Goal: Task Accomplishment & Management: Use online tool/utility

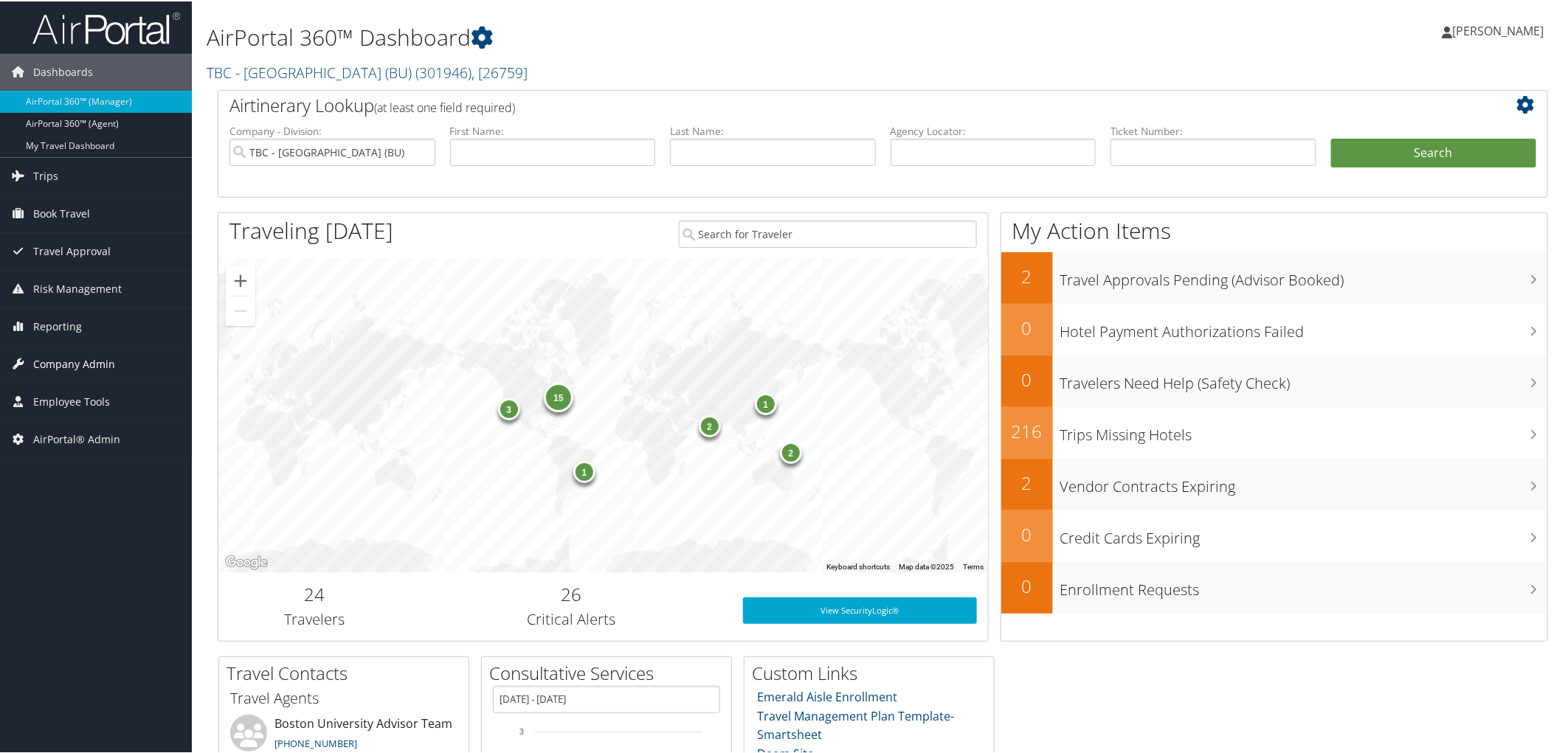
click at [66, 363] on span "Company Admin" at bounding box center [74, 363] width 82 height 37
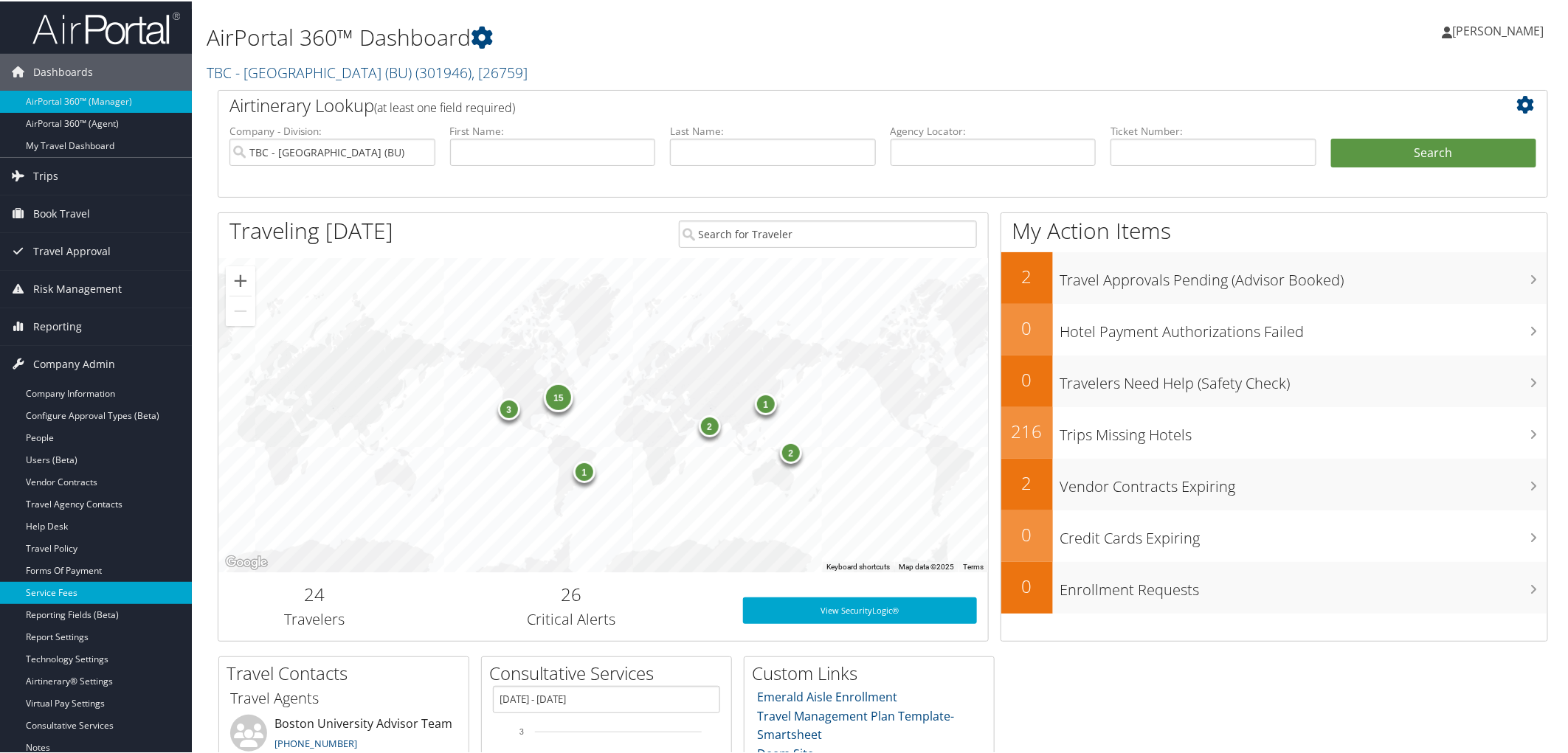
click at [61, 599] on link "Service Fees" at bounding box center [96, 591] width 192 height 22
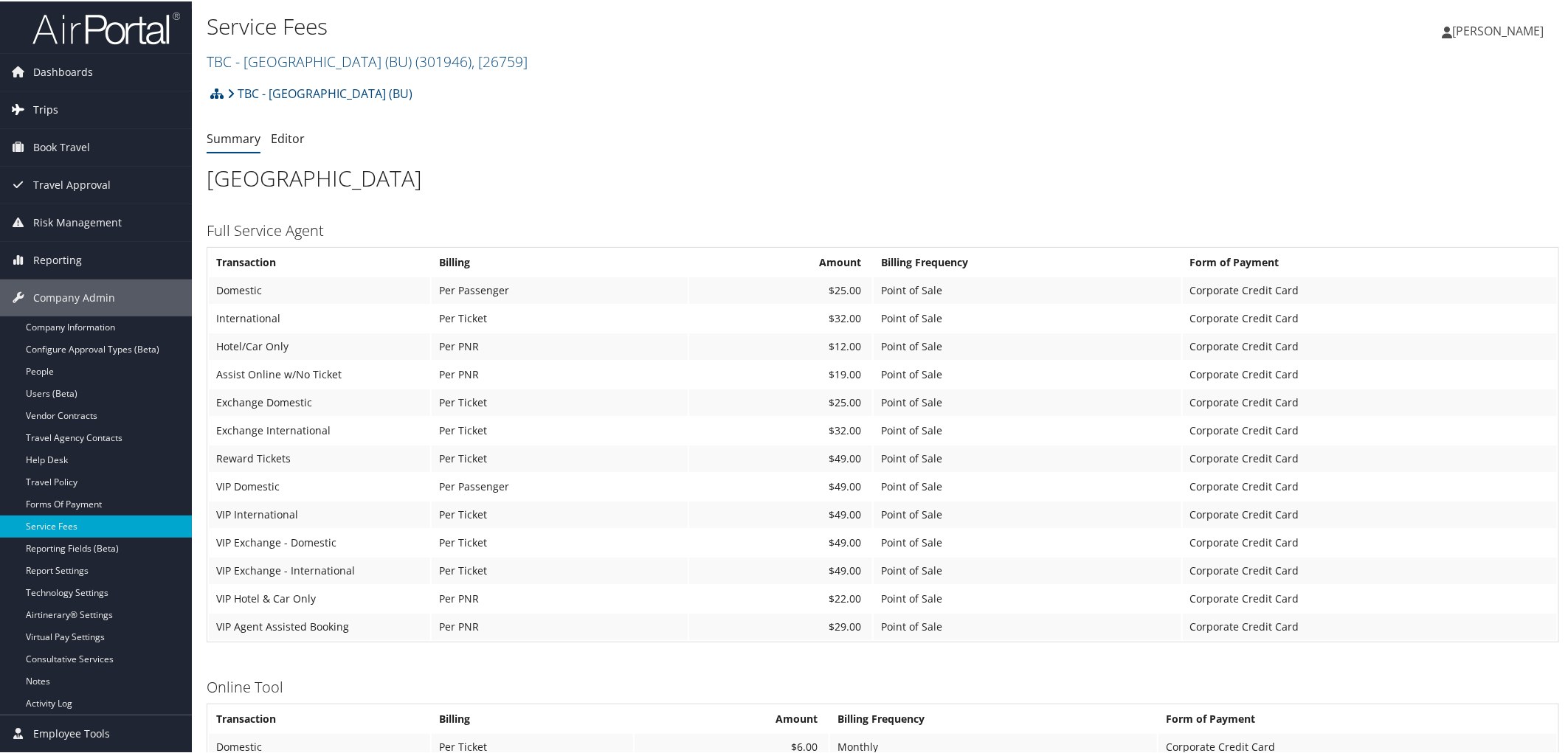
click at [50, 105] on span "Trips" at bounding box center [45, 109] width 25 height 37
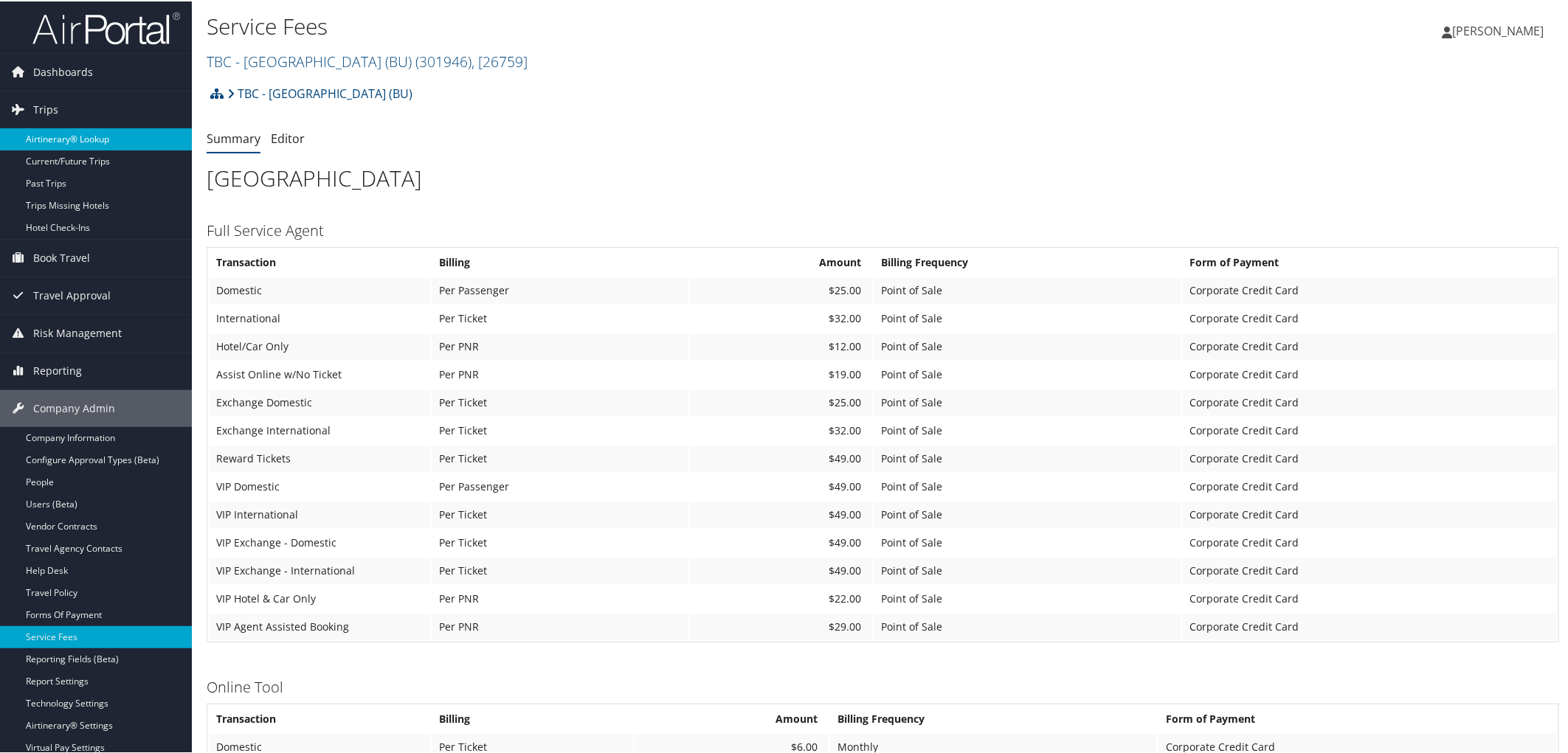
click at [65, 143] on link "Airtinerary® Lookup" at bounding box center [96, 138] width 192 height 22
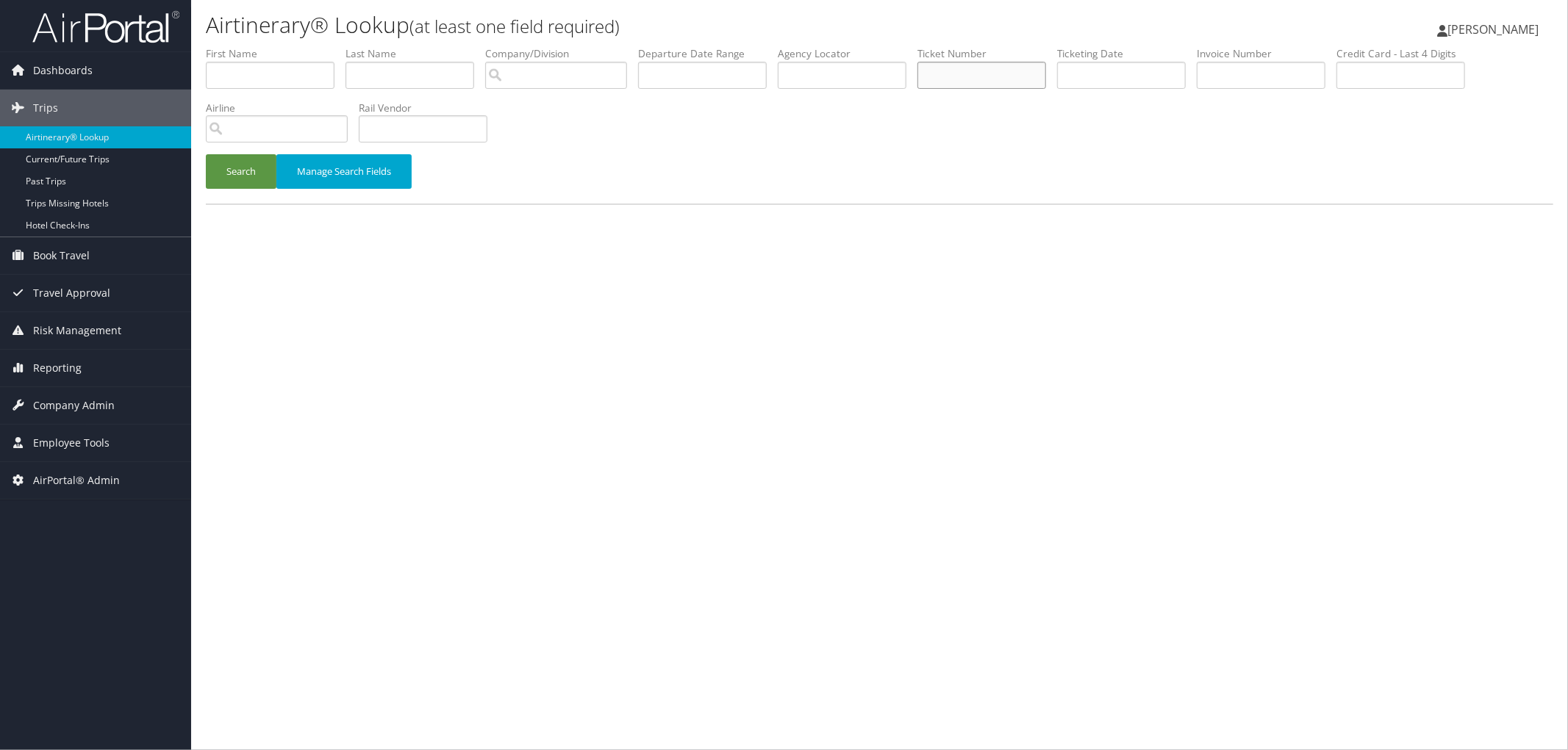
click at [1023, 67] on input "text" at bounding box center [982, 74] width 129 height 27
click at [206, 154] on button "Search" at bounding box center [241, 171] width 71 height 35
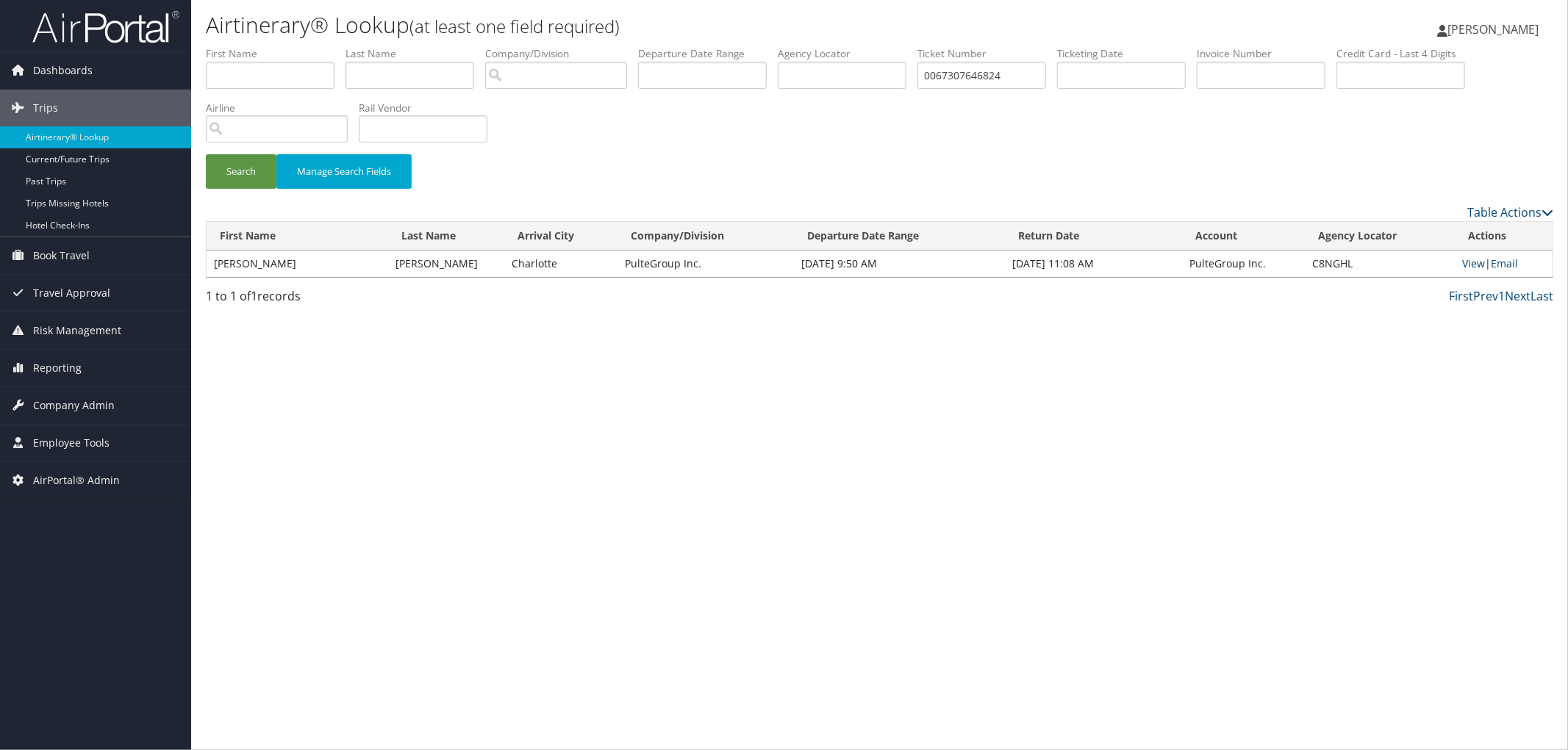
click at [1476, 265] on link "View" at bounding box center [1474, 263] width 23 height 14
click at [1046, 78] on input "0067307646824" at bounding box center [982, 74] width 129 height 27
type input "0067307646833"
click at [206, 154] on button "Search" at bounding box center [241, 171] width 71 height 35
click at [1474, 267] on link "View" at bounding box center [1474, 263] width 23 height 14
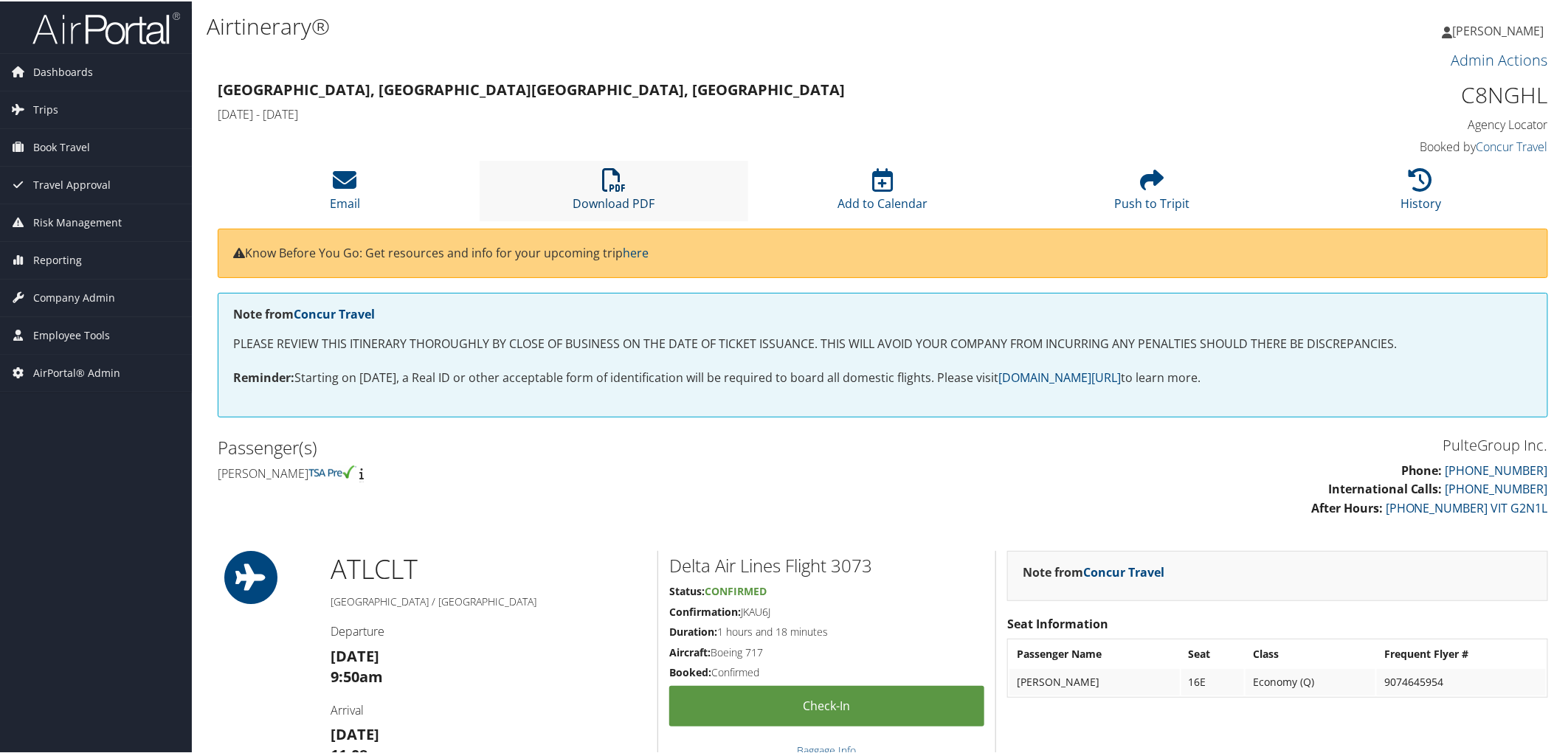
click at [613, 187] on icon at bounding box center [614, 178] width 24 height 24
click at [604, 187] on icon at bounding box center [614, 178] width 24 height 24
